Goal: Task Accomplishment & Management: Use online tool/utility

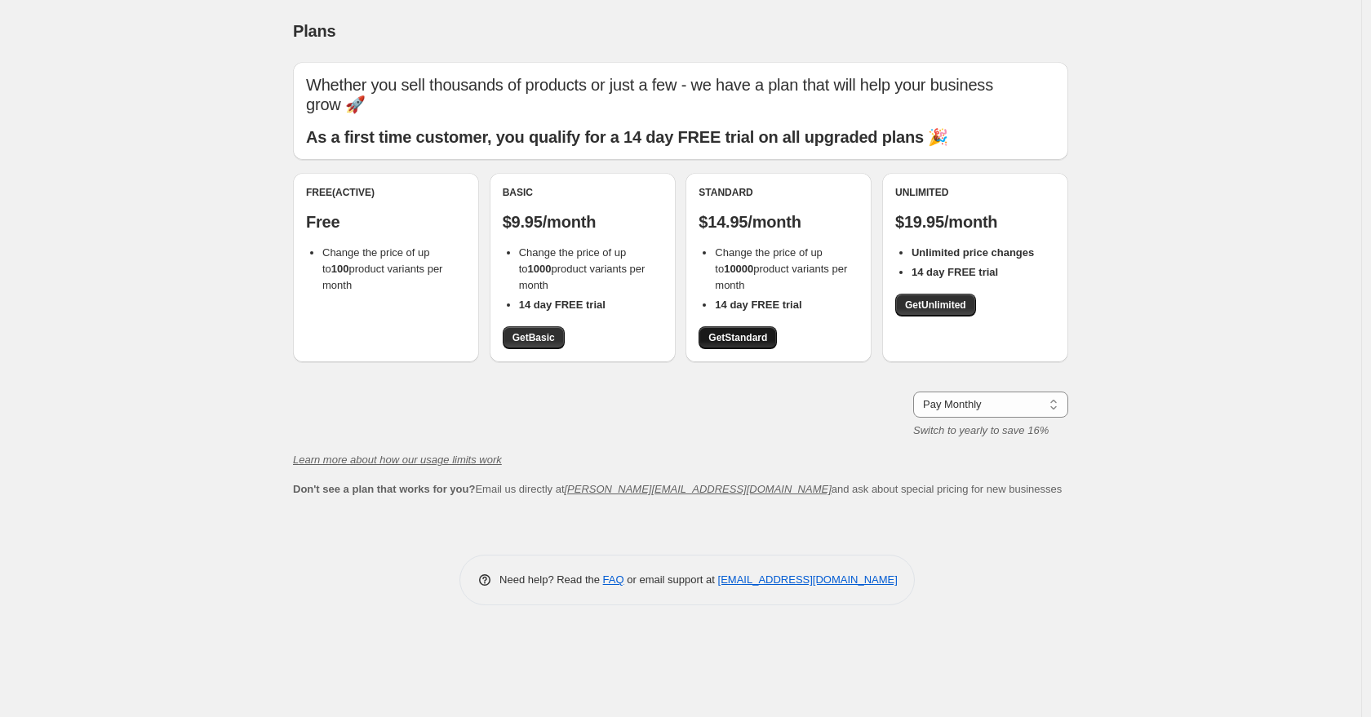
click at [747, 331] on span "Get Standard" at bounding box center [737, 337] width 59 height 13
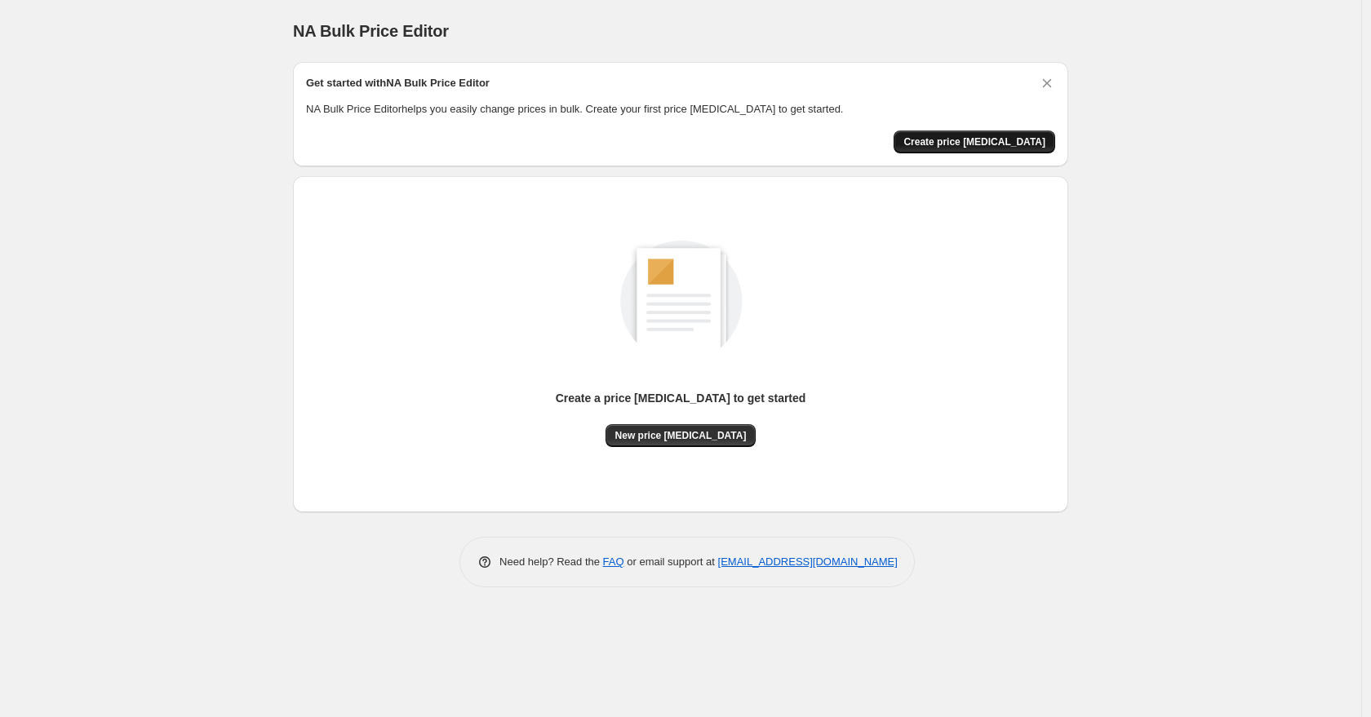
click at [985, 147] on span "Create price change job" at bounding box center [974, 141] width 142 height 13
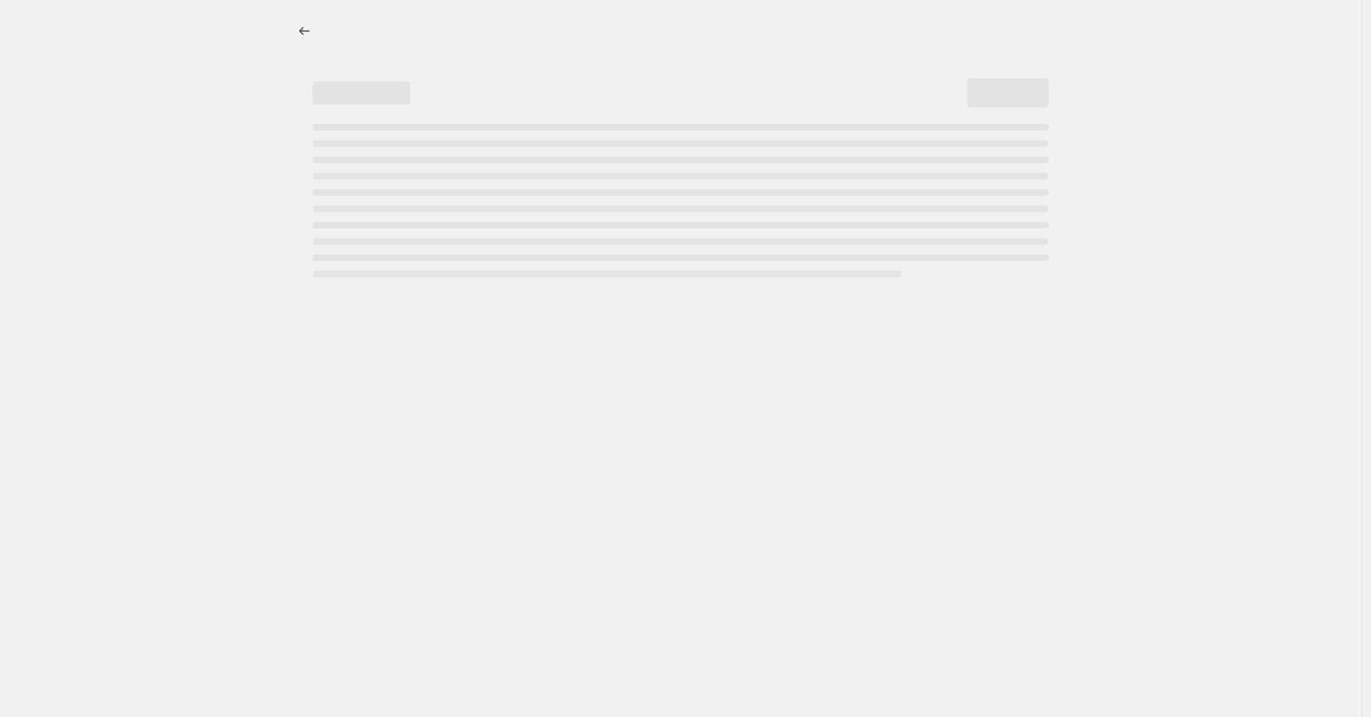
select select "percentage"
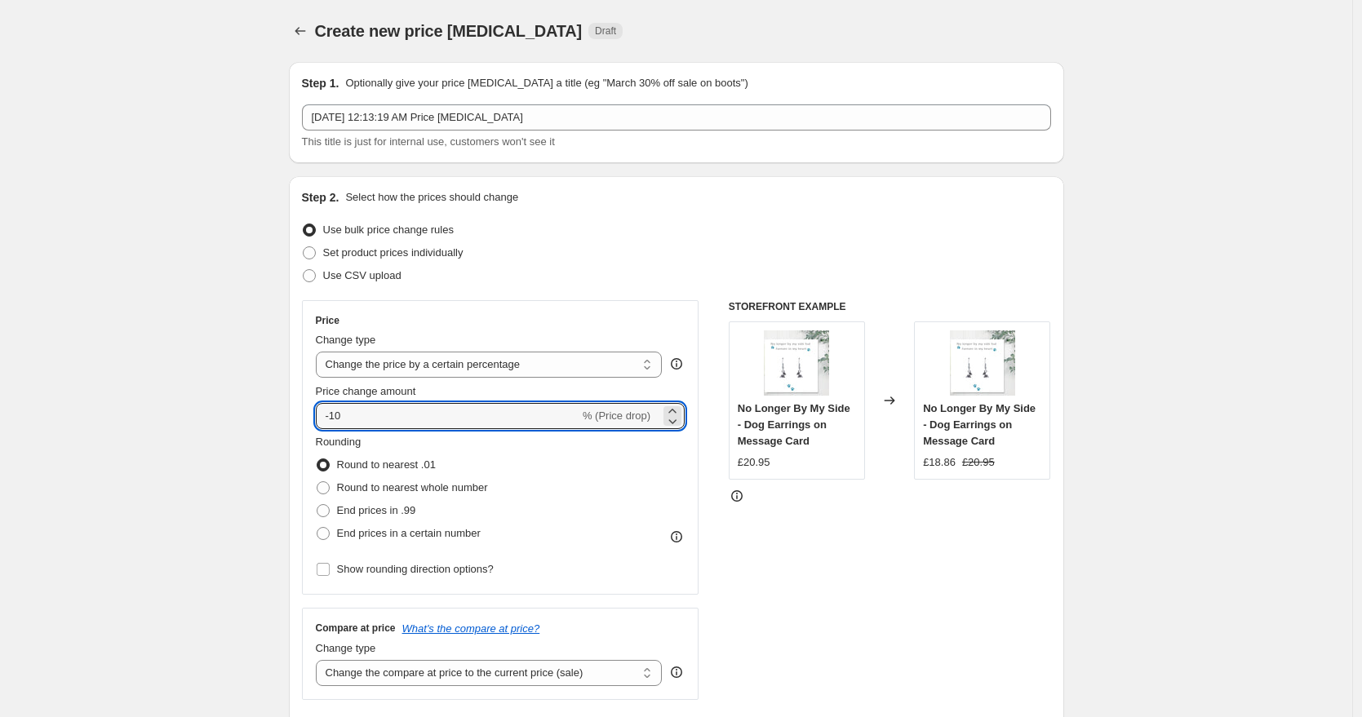
drag, startPoint x: 407, startPoint y: 410, endPoint x: 299, endPoint y: 400, distance: 109.0
click at [299, 400] on div "Step 2. Select how the prices should change Use bulk price change rules Set pro…" at bounding box center [676, 462] width 775 height 573
type input "35"
click at [393, 531] on span "End prices in a certain number" at bounding box center [409, 533] width 144 height 12
click at [317, 528] on input "End prices in a certain number" at bounding box center [317, 527] width 1 height 1
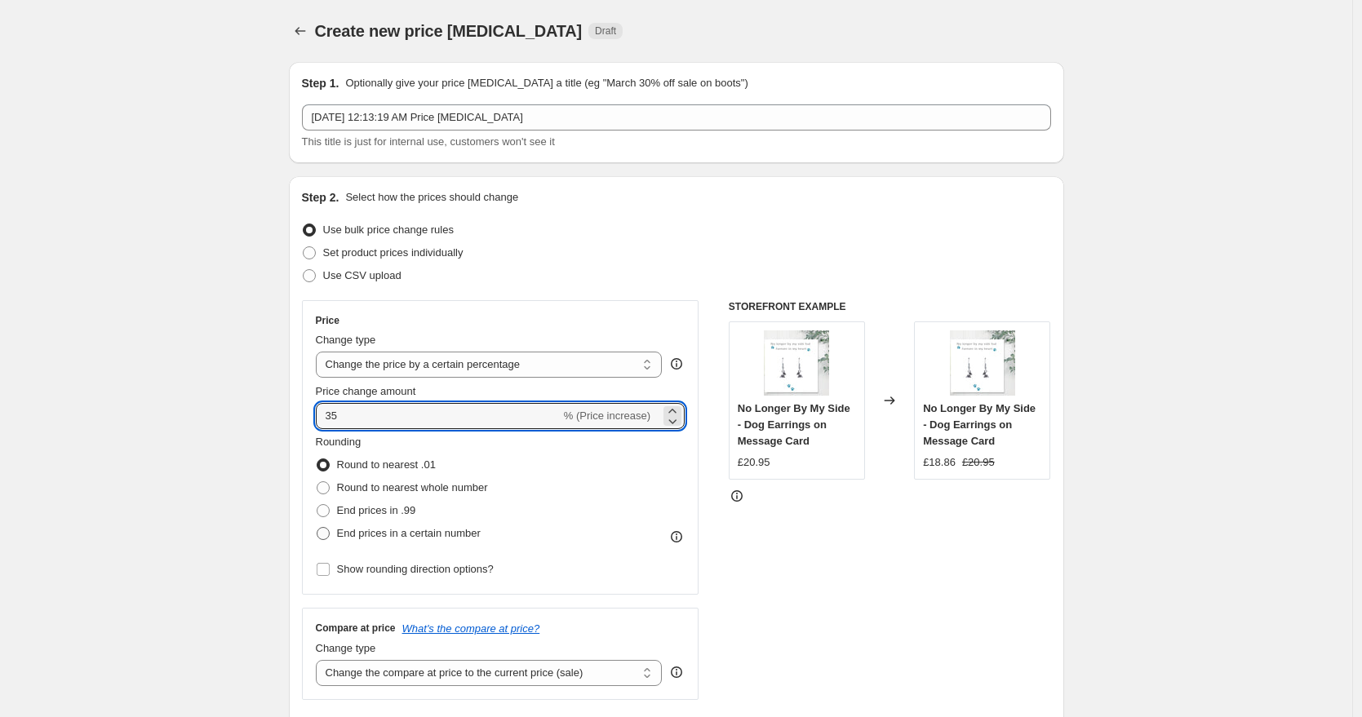
radio input "true"
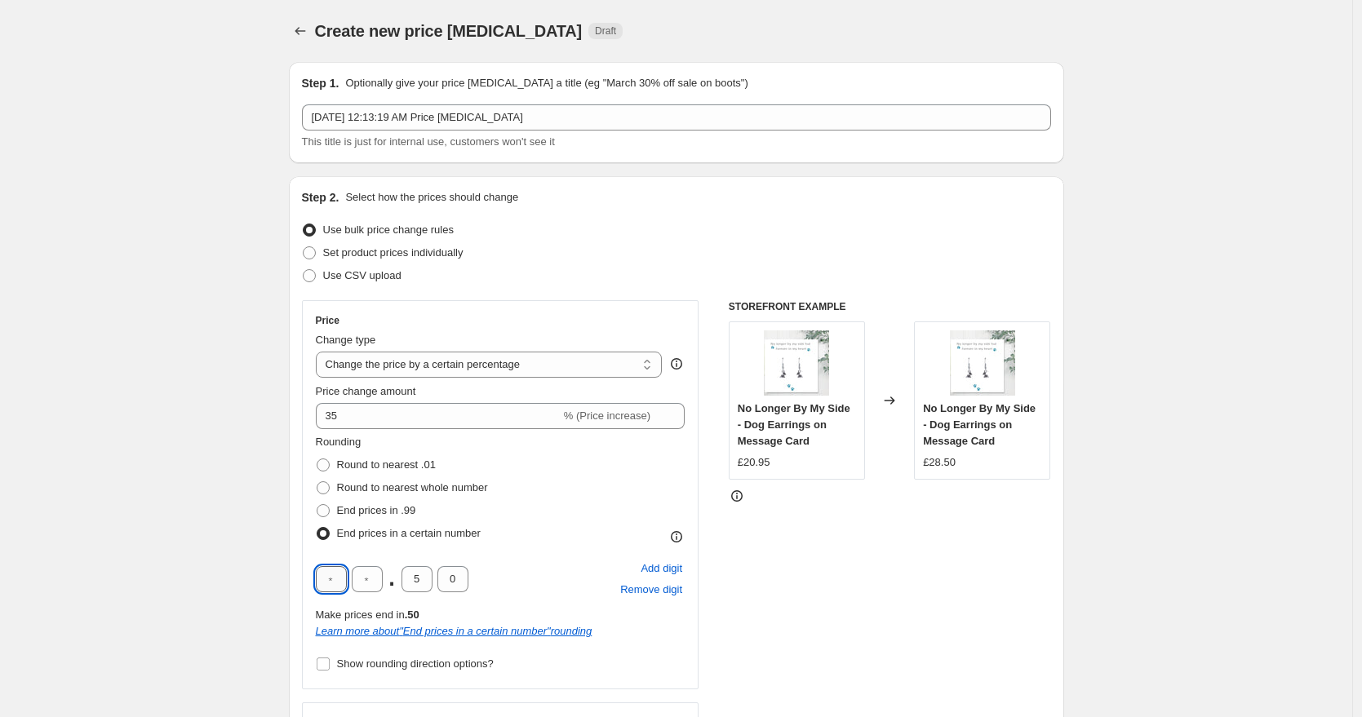
click at [340, 580] on input "text" at bounding box center [331, 579] width 31 height 26
type input "9"
type input "5"
click at [563, 501] on div "Rounding Round to nearest .01 Round to nearest whole number End prices in .99 E…" at bounding box center [501, 489] width 370 height 111
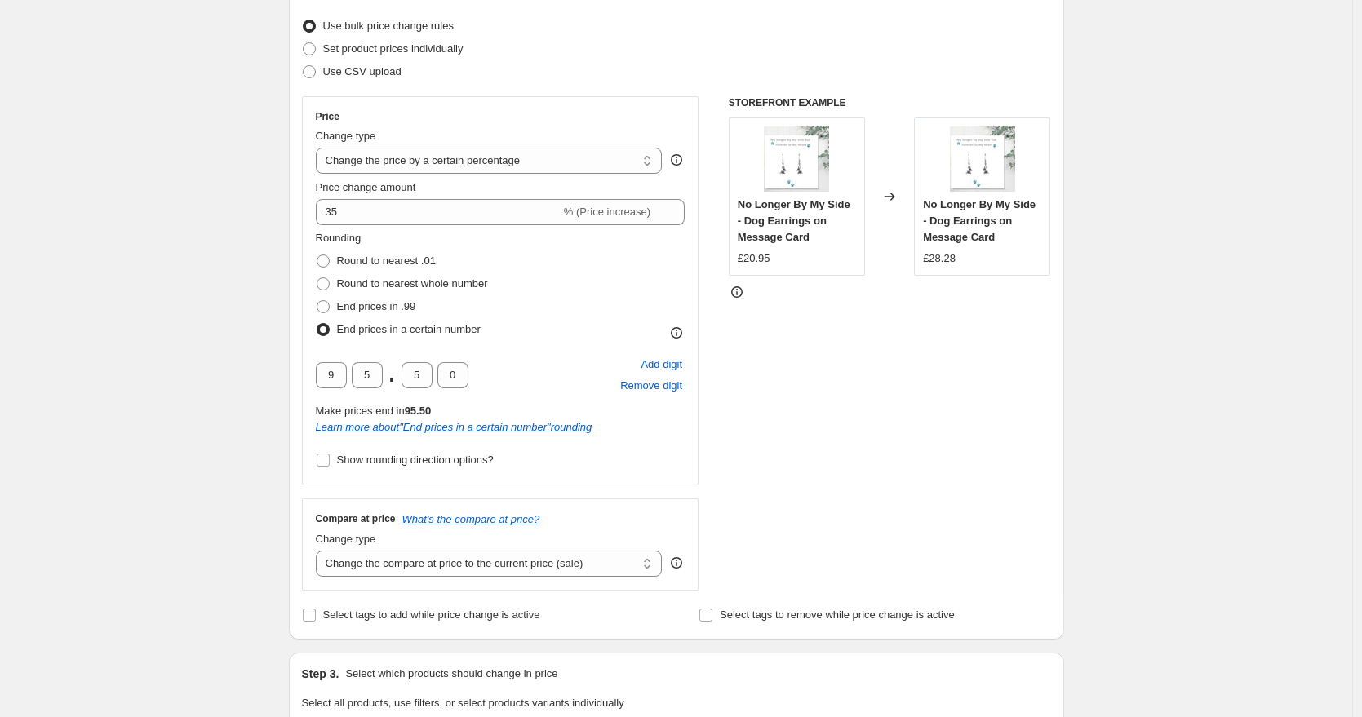
scroll to position [246, 0]
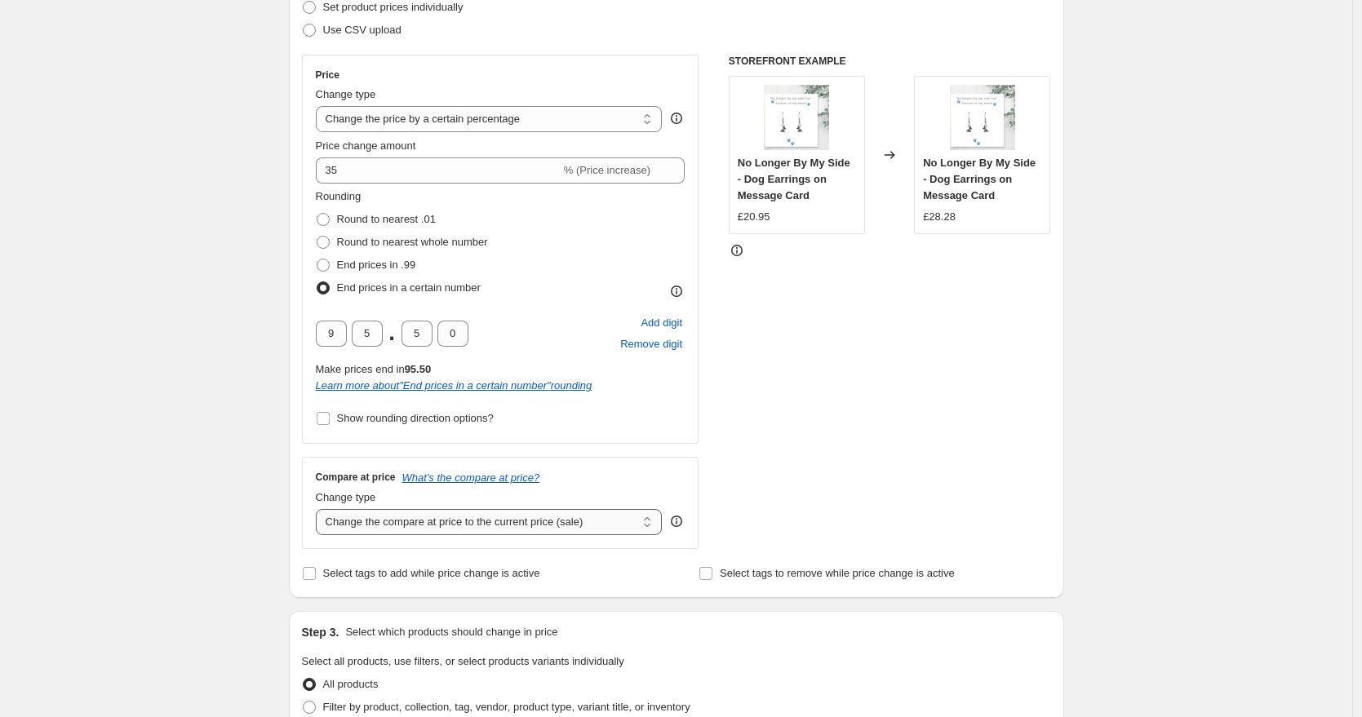
click at [575, 524] on select "Change the compare at price to the current price (sale) Change the compare at p…" at bounding box center [489, 522] width 347 height 26
select select "remove"
click at [320, 509] on select "Change the compare at price to the current price (sale) Change the compare at p…" at bounding box center [489, 522] width 347 height 26
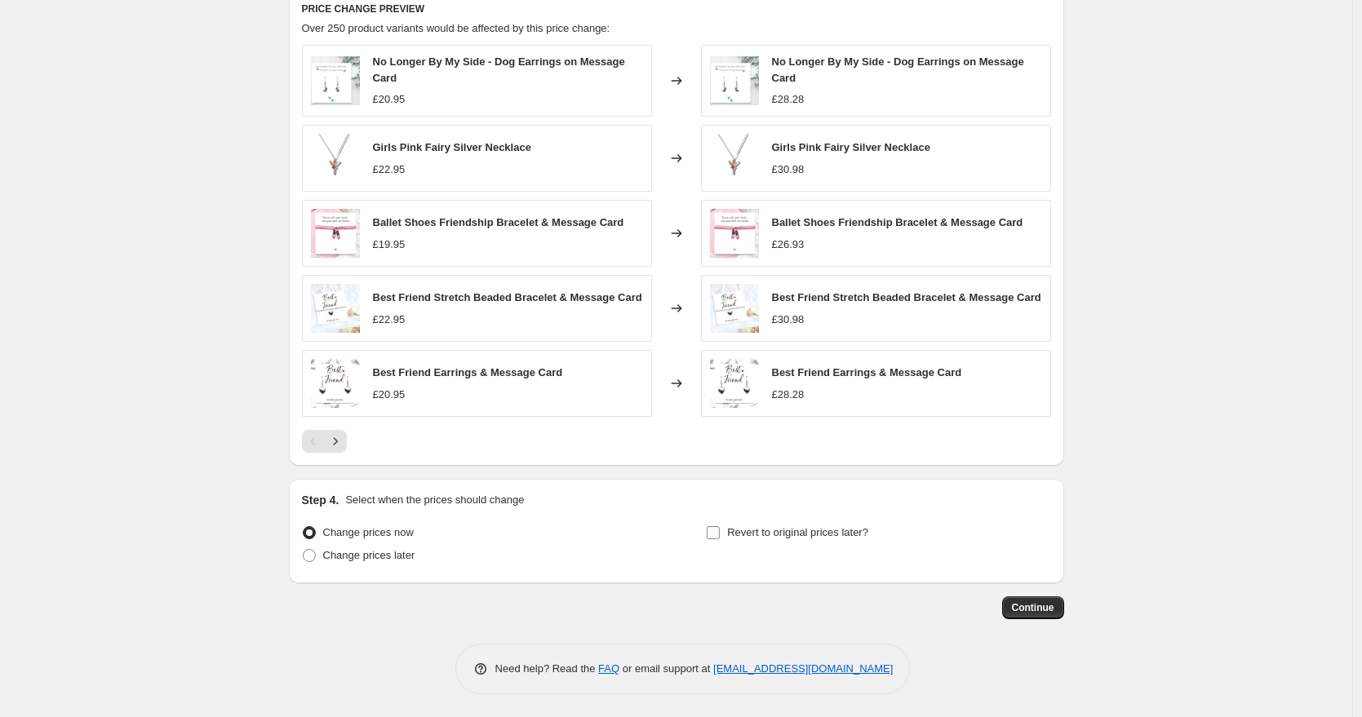
scroll to position [1019, 0]
click at [1048, 612] on span "Continue" at bounding box center [1033, 606] width 42 height 13
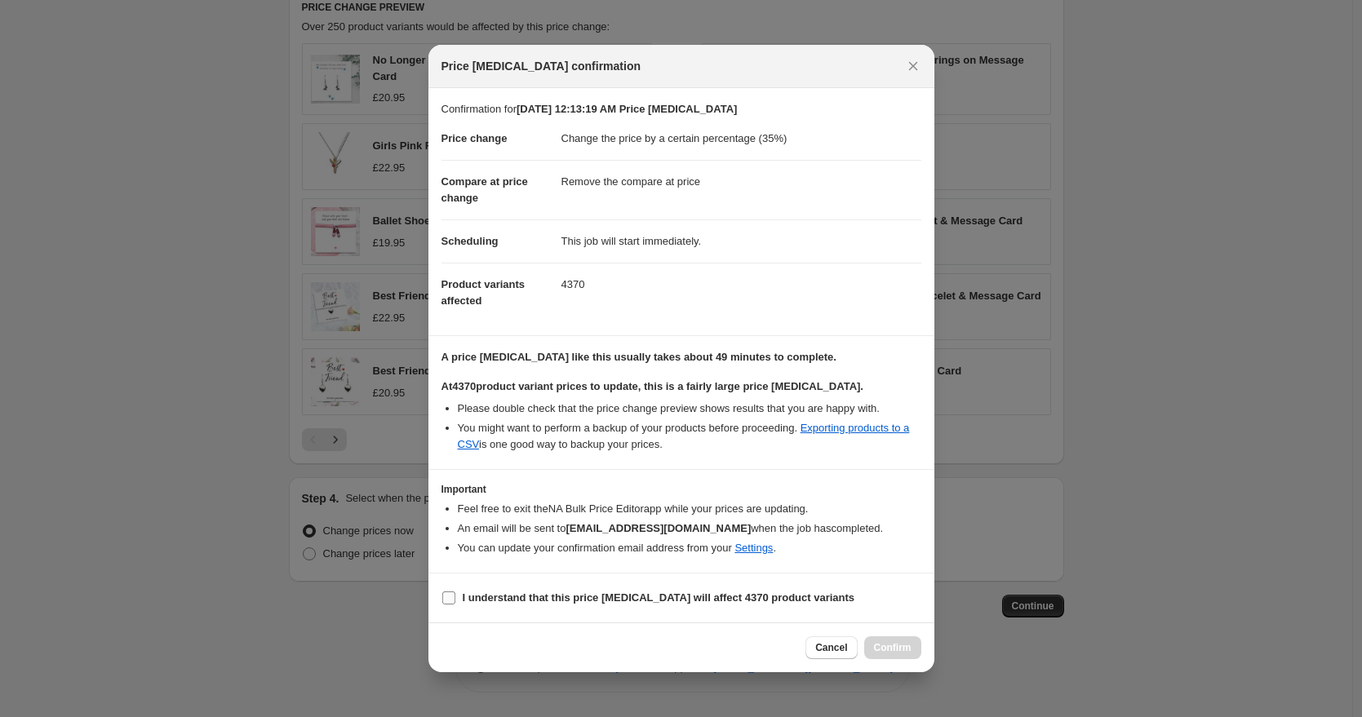
click at [485, 595] on b "I understand that this price change job will affect 4370 product variants" at bounding box center [659, 598] width 393 height 12
click at [455, 595] on input "I understand that this price change job will affect 4370 product variants" at bounding box center [448, 598] width 13 height 13
checkbox input "true"
click at [911, 650] on button "Confirm" at bounding box center [892, 648] width 57 height 23
